Goal: Transaction & Acquisition: Subscribe to service/newsletter

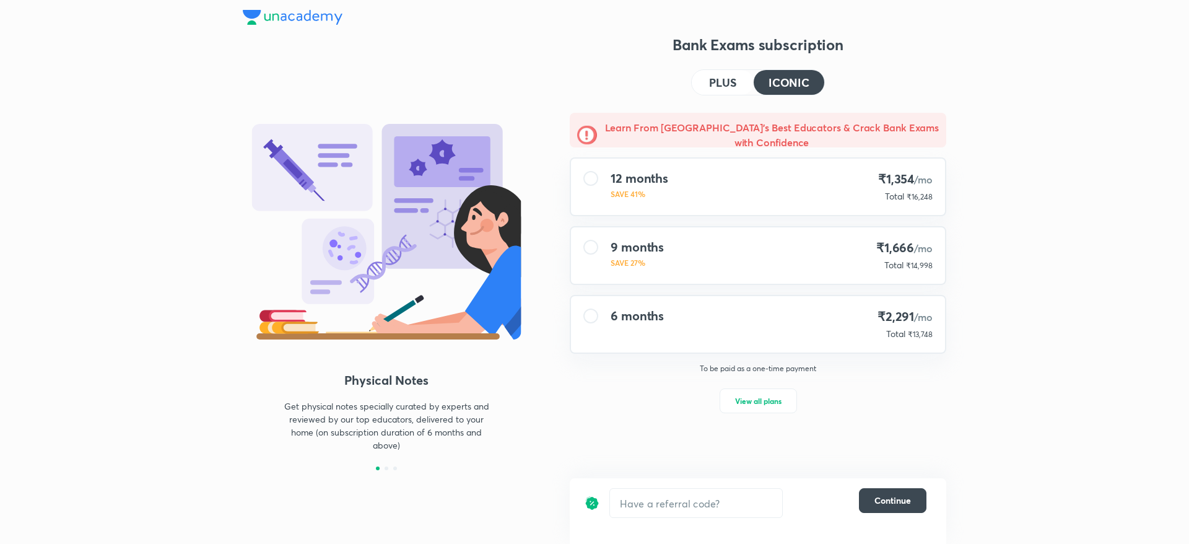
click at [736, 74] on button "PLUS" at bounding box center [723, 82] width 62 height 25
click at [711, 88] on h4 "PLUS" at bounding box center [722, 82] width 27 height 11
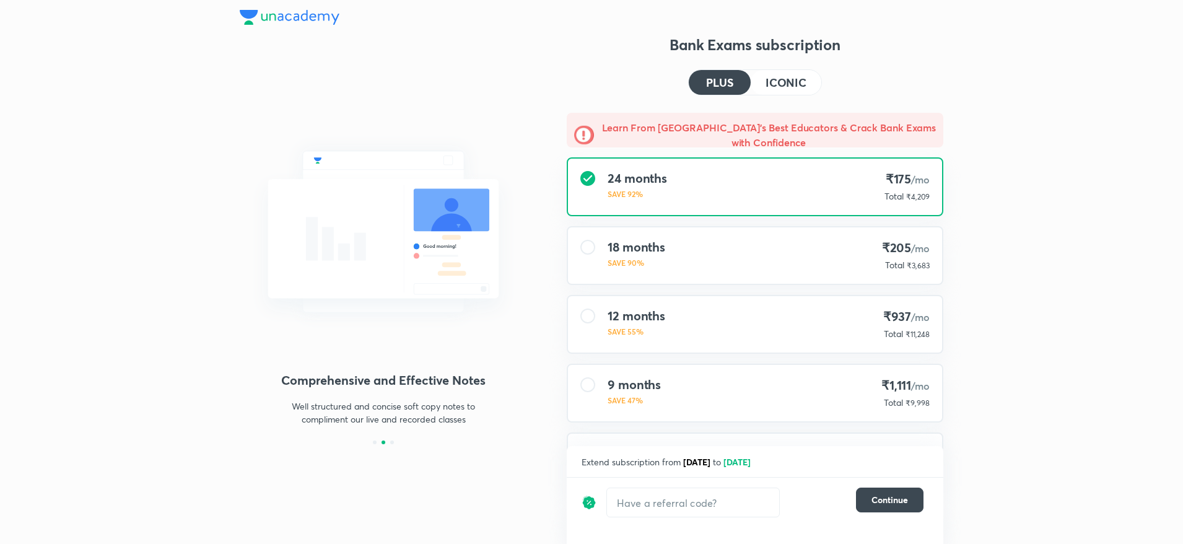
click at [793, 88] on h4 "ICONIC" at bounding box center [785, 82] width 41 height 11
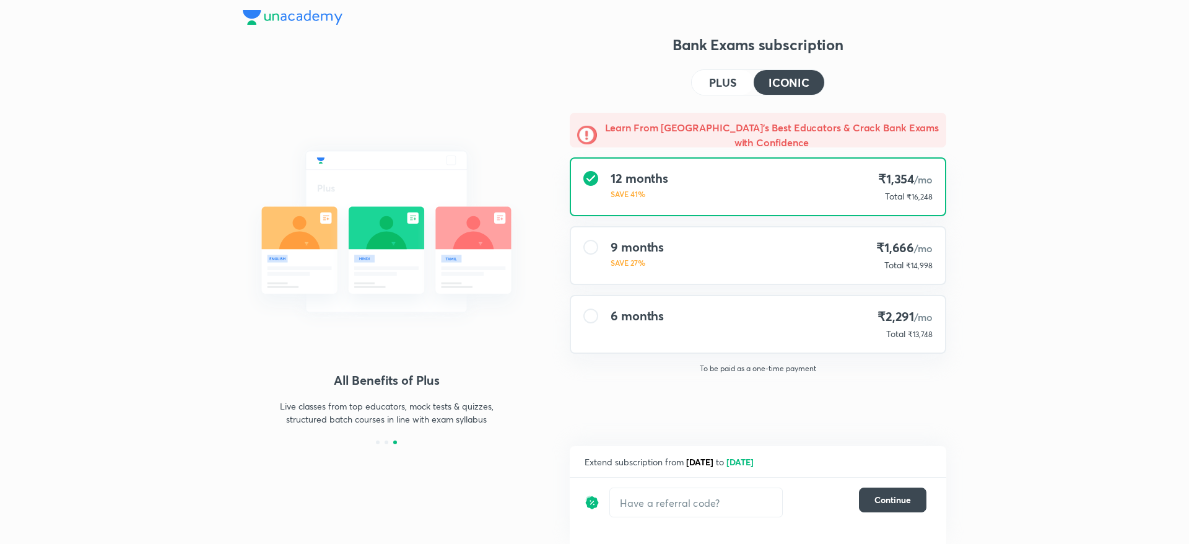
click at [710, 77] on h4 "PLUS" at bounding box center [722, 82] width 27 height 11
